Goal: Answer question/provide support

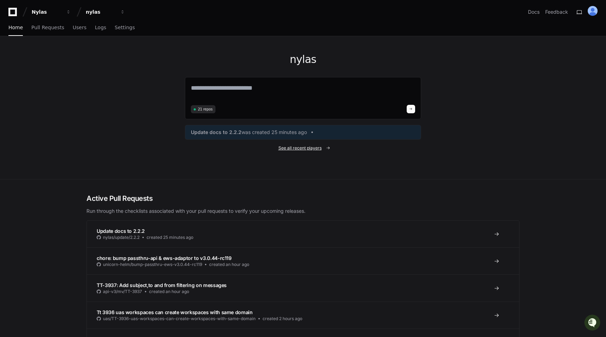
click at [282, 146] on span "See all recent players" at bounding box center [299, 148] width 43 height 6
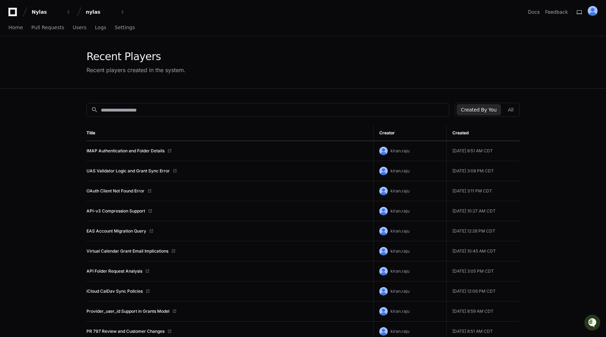
click at [133, 154] on td "IMAP Authentication and Folder Details" at bounding box center [229, 151] width 287 height 20
click at [135, 152] on link "IMAP Authentication and Folder Details" at bounding box center [125, 151] width 78 height 6
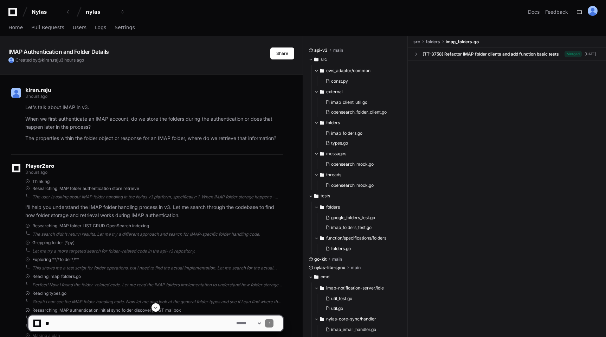
click at [126, 326] on textarea at bounding box center [139, 322] width 191 height 15
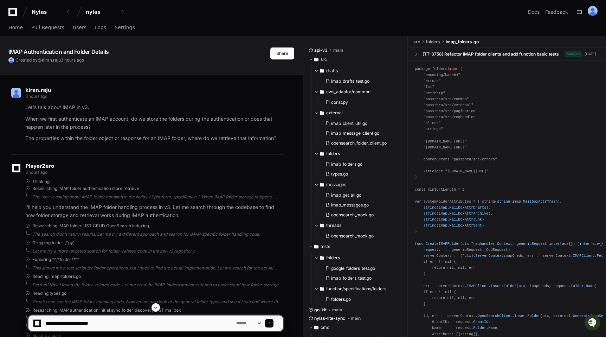
type textarea "**********"
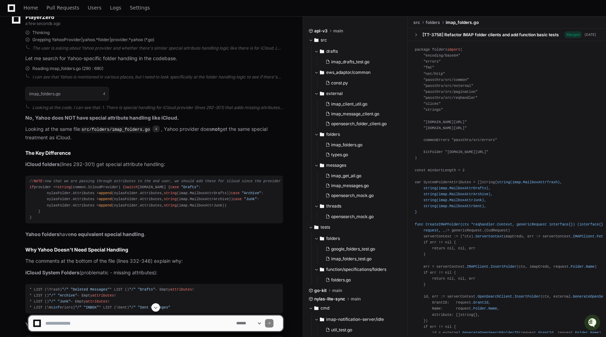
scroll to position [2763, 0]
